Goal: Transaction & Acquisition: Obtain resource

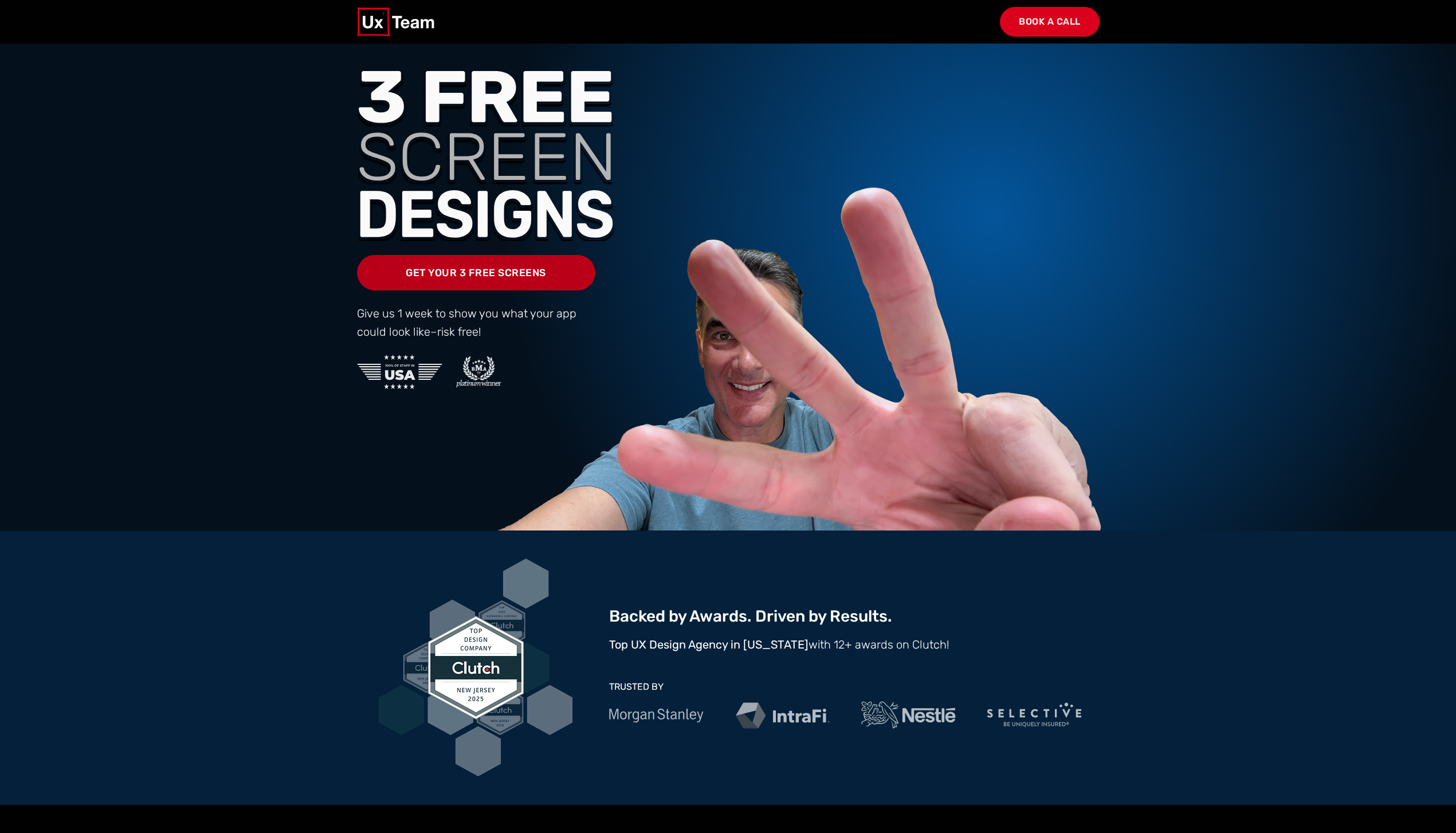
click at [475, 271] on link "Get Your 3 Free Screens" at bounding box center [476, 273] width 238 height 35
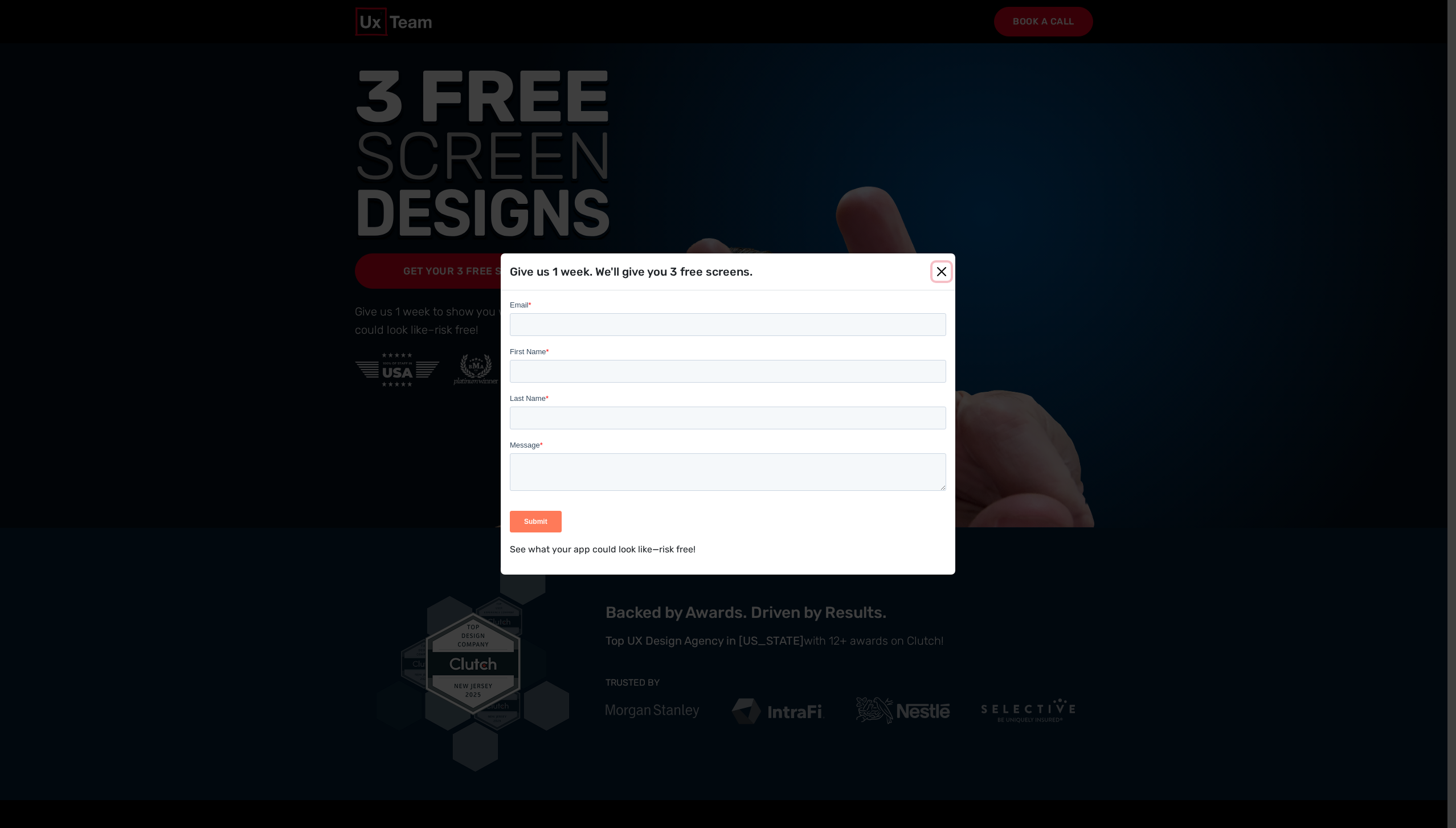
click at [939, 271] on button "Close" at bounding box center [941, 271] width 18 height 18
